Goal: Navigation & Orientation: Find specific page/section

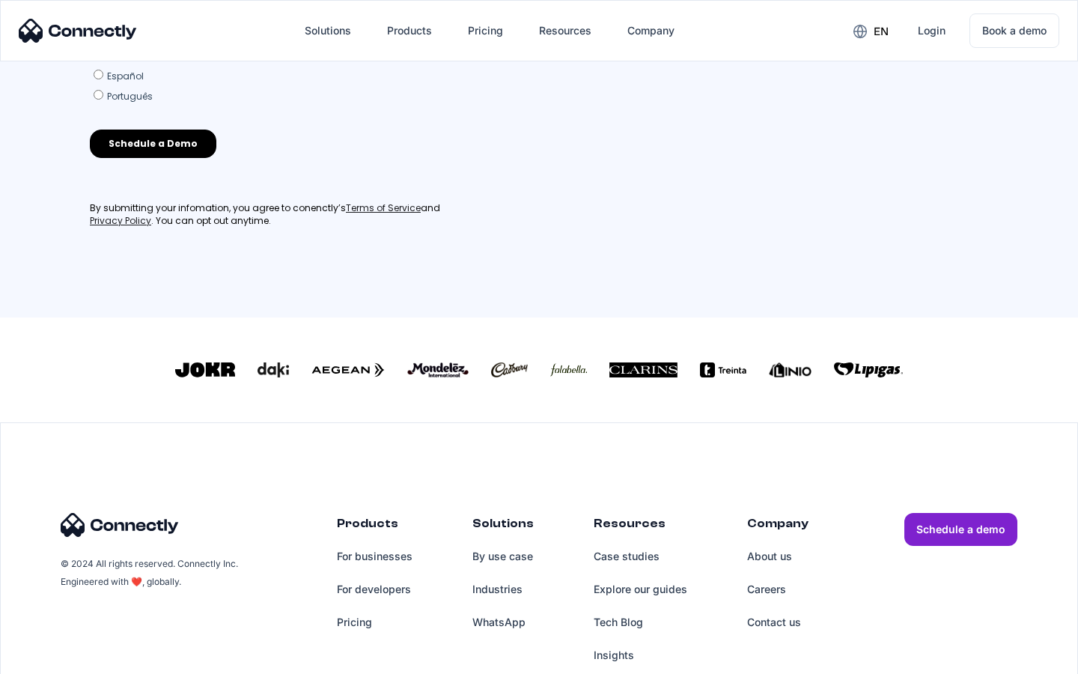
scroll to position [657, 0]
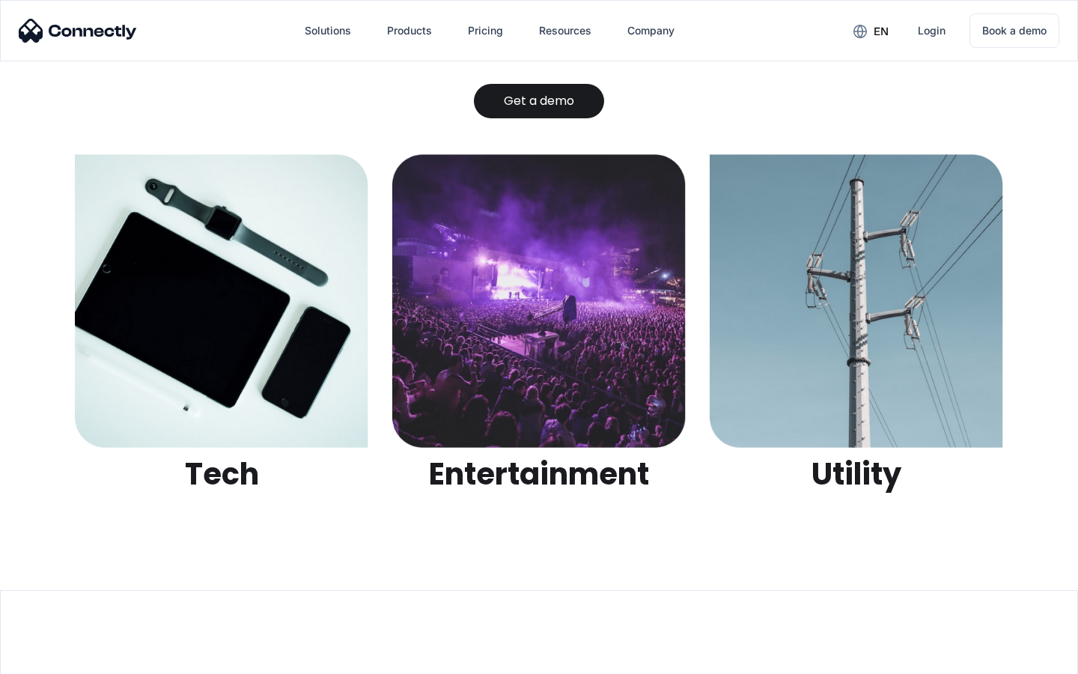
scroll to position [4723, 0]
